Goal: Obtain resource: Obtain resource

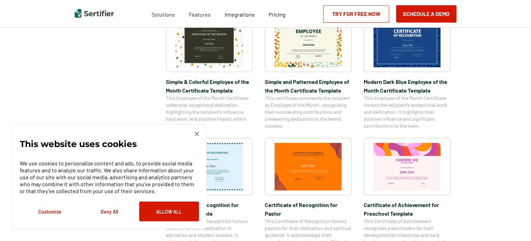
scroll to position [262, 0]
click at [196, 134] on img at bounding box center [197, 134] width 4 height 4
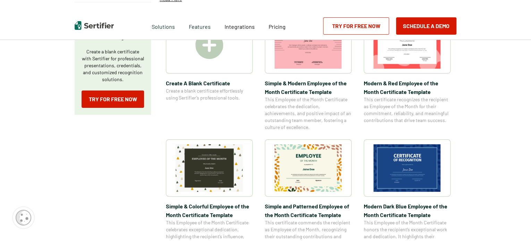
scroll to position [0, 0]
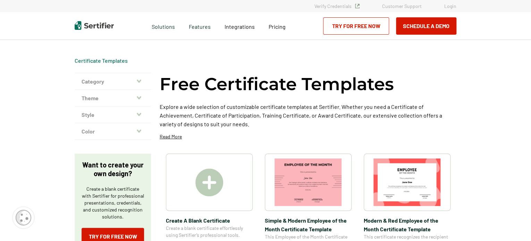
click at [204, 200] on div at bounding box center [209, 182] width 87 height 57
click at [410, 186] on img at bounding box center [406, 182] width 67 height 48
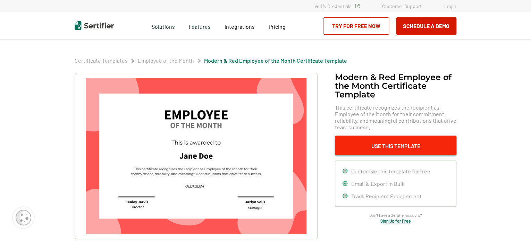
click at [422, 147] on button "Use This Template" at bounding box center [395, 146] width 121 height 20
